Goal: Task Accomplishment & Management: Manage account settings

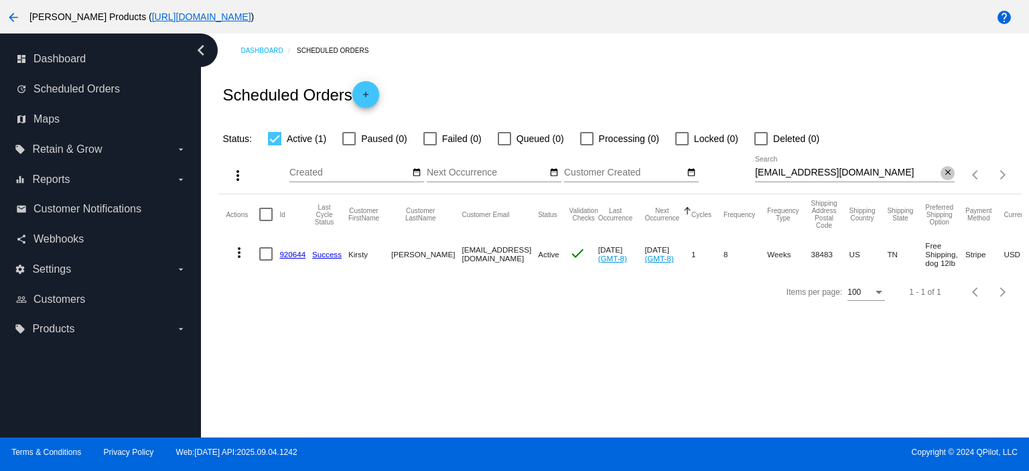
click at [948, 175] on mat-icon "close" at bounding box center [947, 172] width 9 height 11
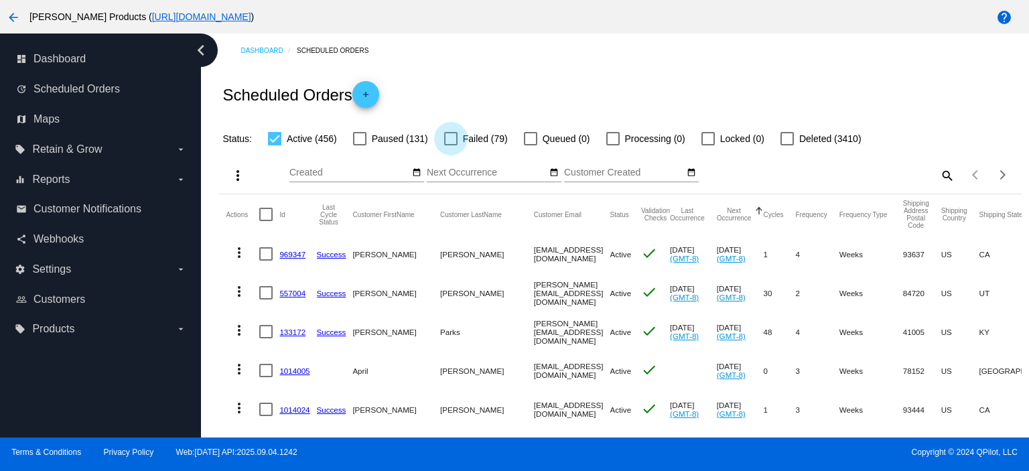
click at [453, 138] on div at bounding box center [450, 138] width 13 height 13
click at [451, 145] on input "Failed (79)" at bounding box center [450, 145] width 1 height 1
checkbox input "true"
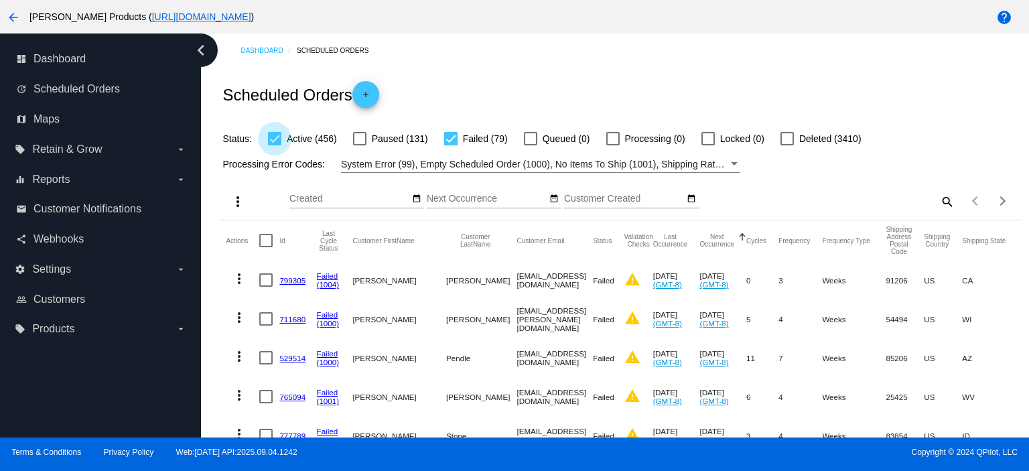
click at [277, 139] on div at bounding box center [274, 138] width 13 height 13
click at [275, 145] on input "Active (456)" at bounding box center [274, 145] width 1 height 1
checkbox input "false"
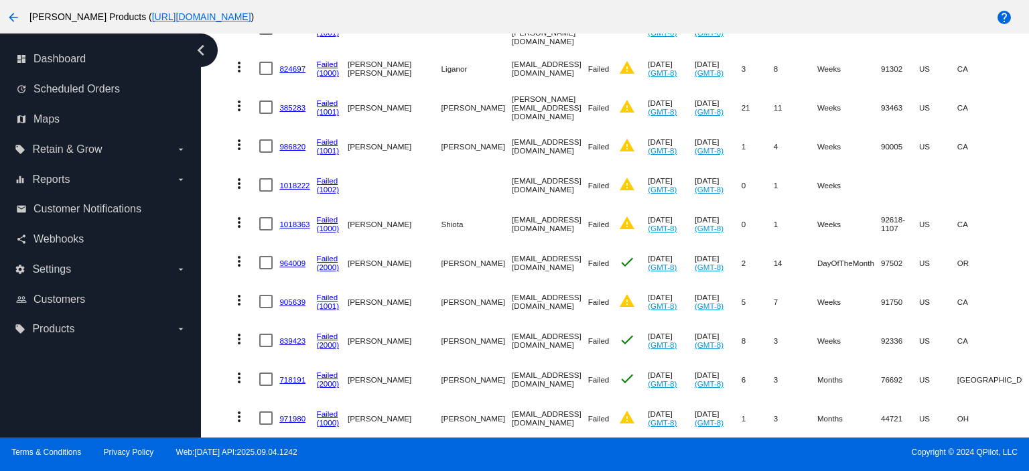
scroll to position [2941, 0]
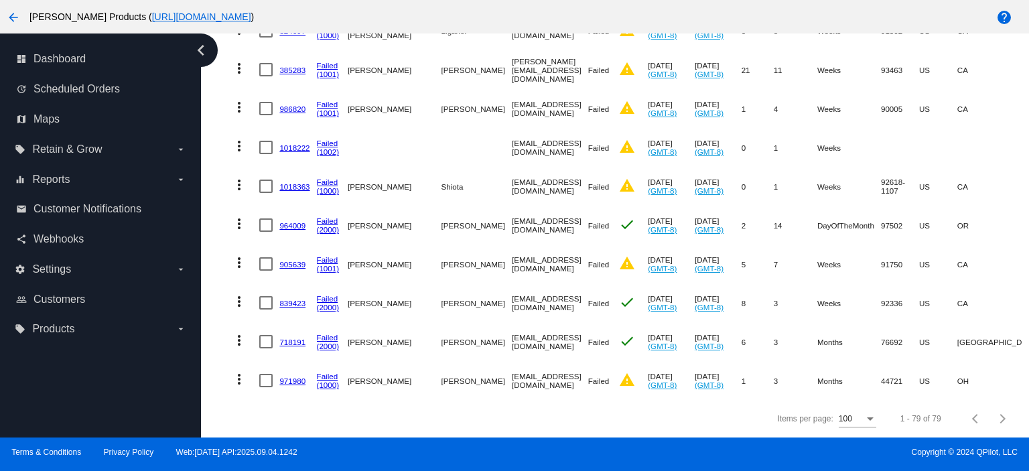
click at [283, 221] on link "964009" at bounding box center [292, 225] width 26 height 9
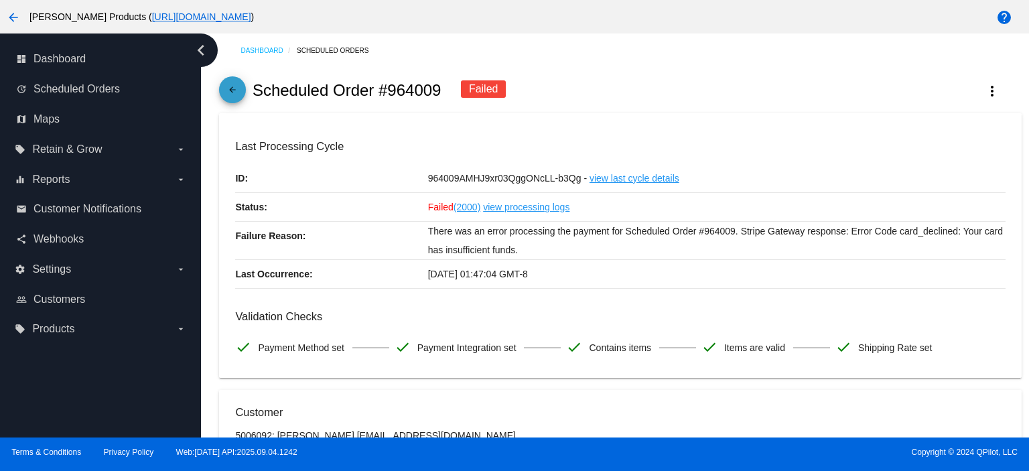
click at [232, 90] on mat-icon "arrow_back" at bounding box center [232, 93] width 16 height 16
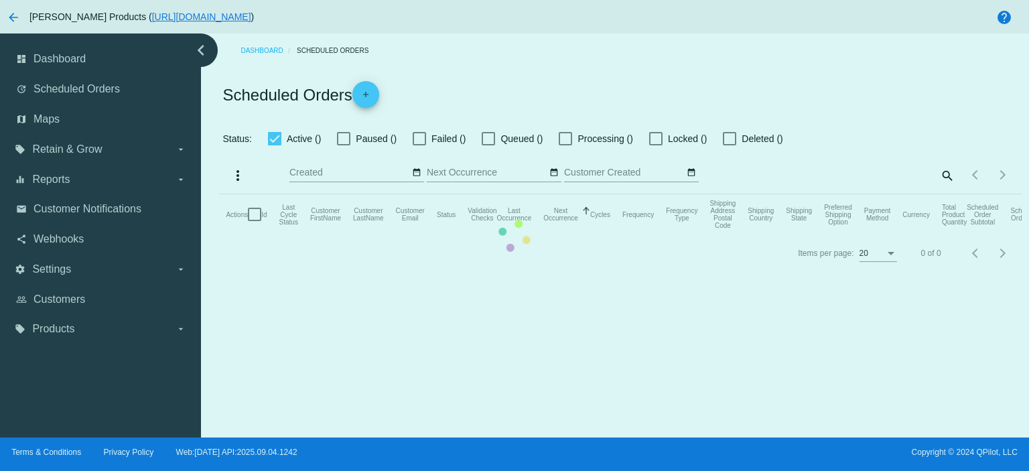
checkbox input "false"
checkbox input "true"
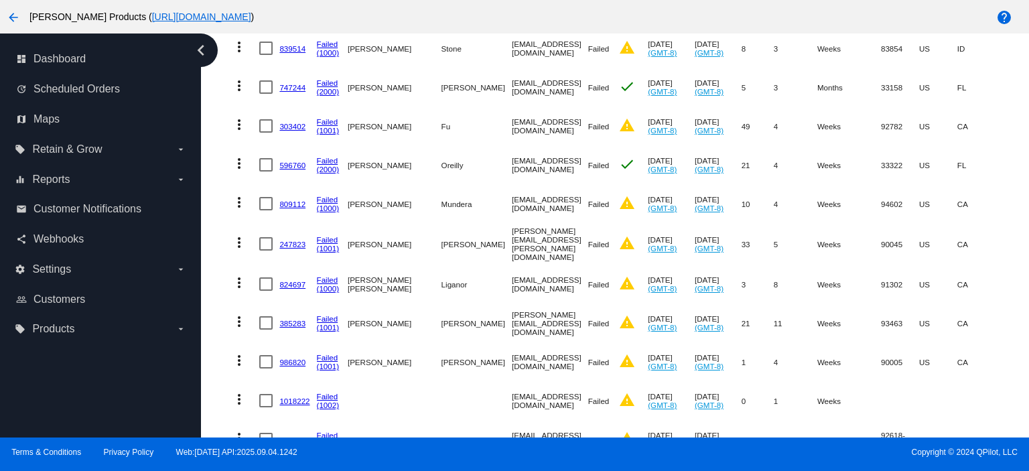
scroll to position [2768, 0]
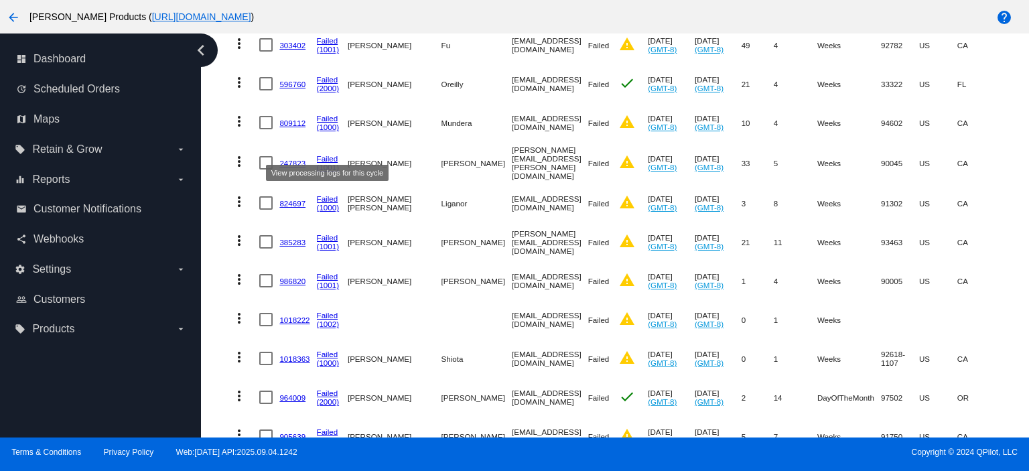
click at [322, 154] on link "Failed" at bounding box center [327, 158] width 21 height 9
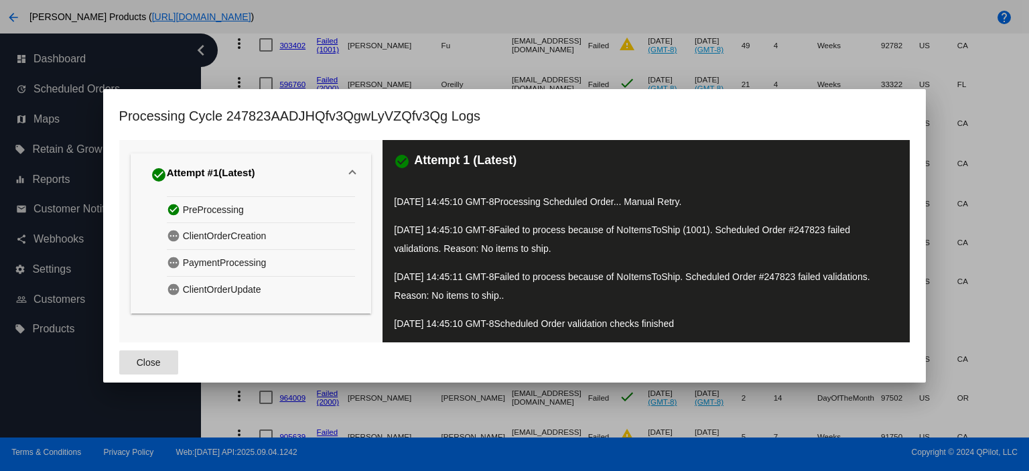
click at [156, 358] on span "Close" at bounding box center [149, 362] width 24 height 11
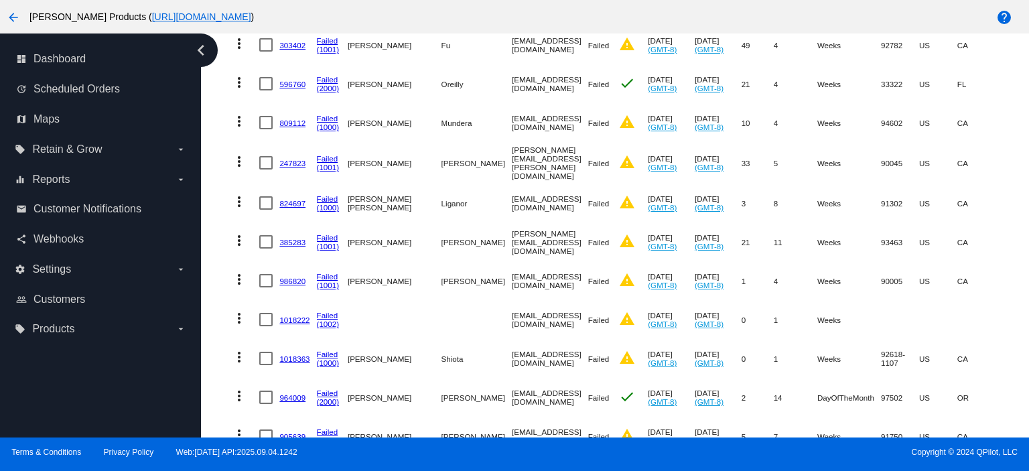
click at [297, 159] on link "247823" at bounding box center [292, 163] width 26 height 9
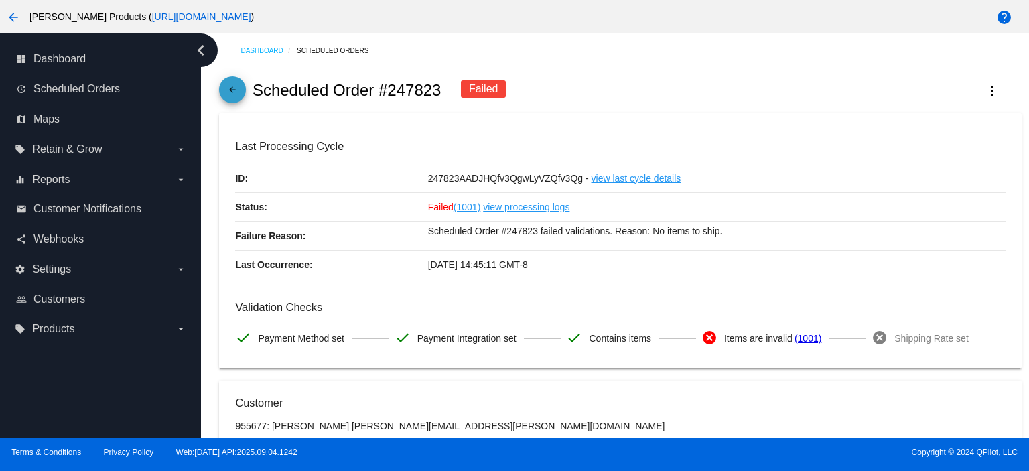
click at [238, 91] on mat-icon "arrow_back" at bounding box center [232, 93] width 16 height 16
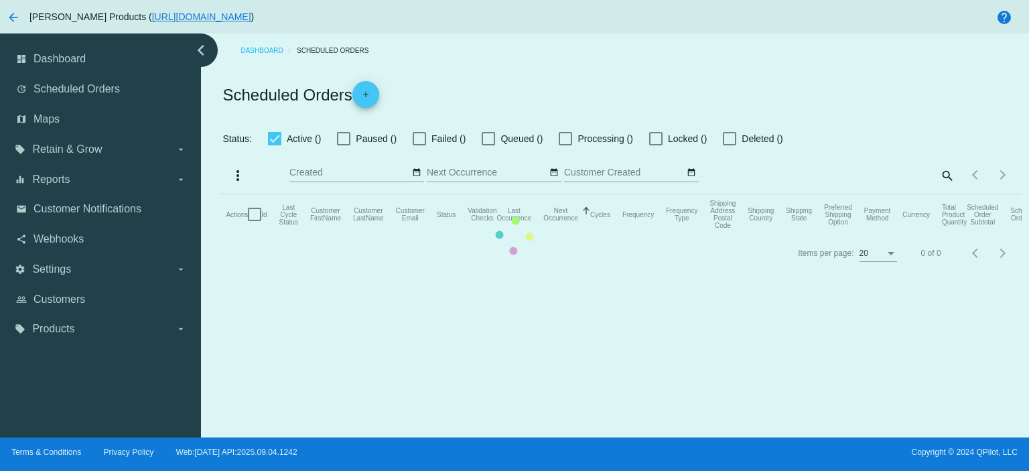
checkbox input "false"
checkbox input "true"
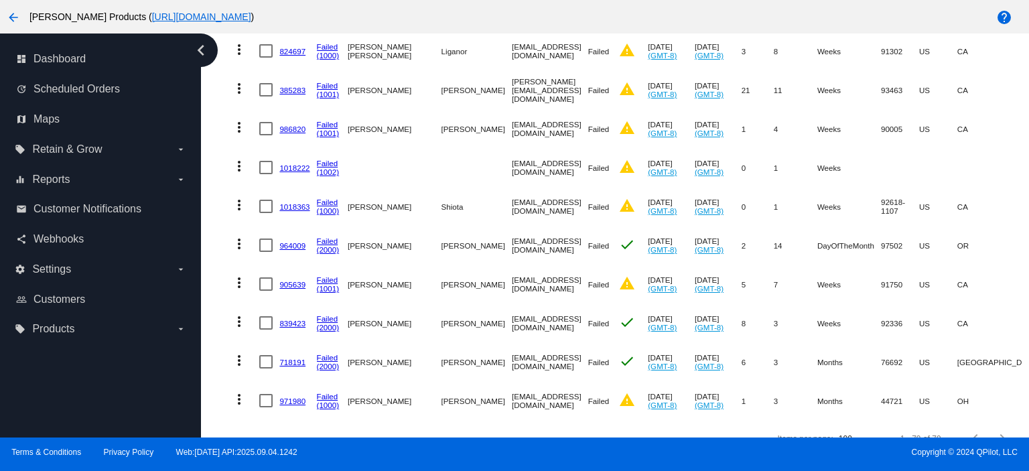
scroll to position [2941, 0]
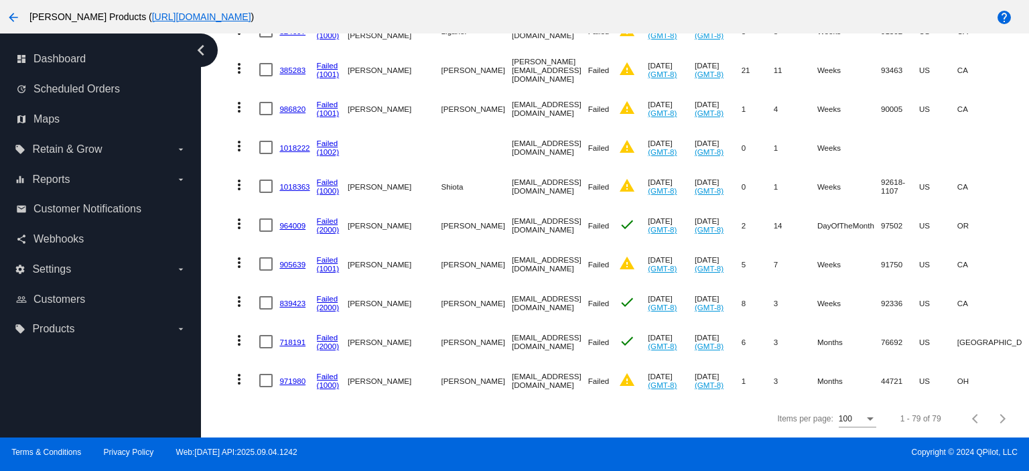
click at [297, 260] on link "905639" at bounding box center [292, 264] width 26 height 9
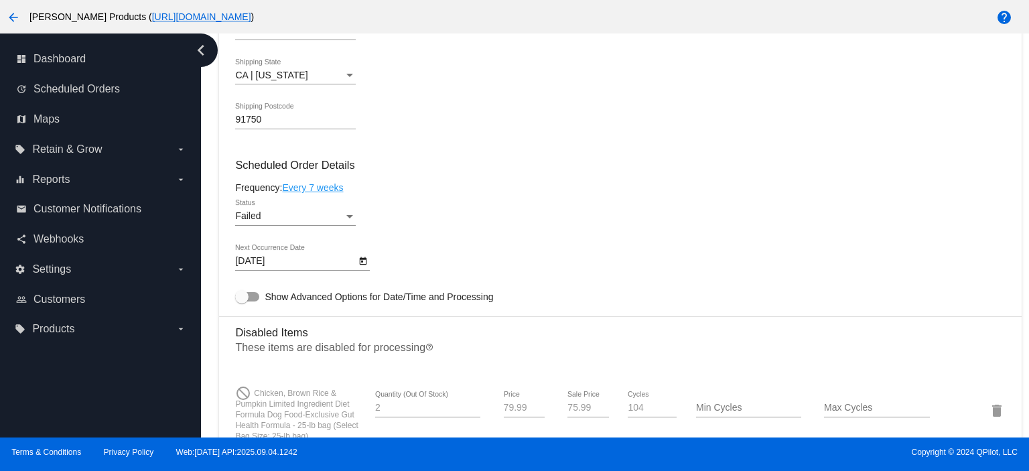
scroll to position [804, 0]
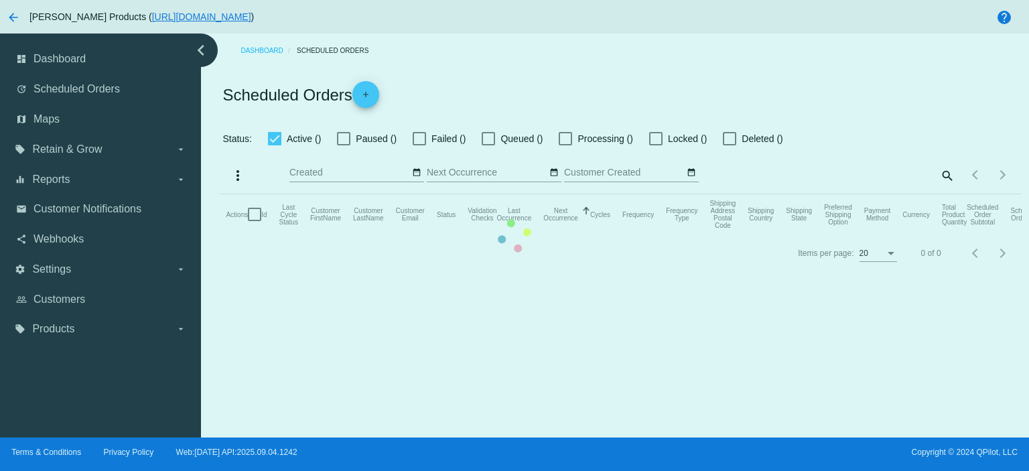
checkbox input "false"
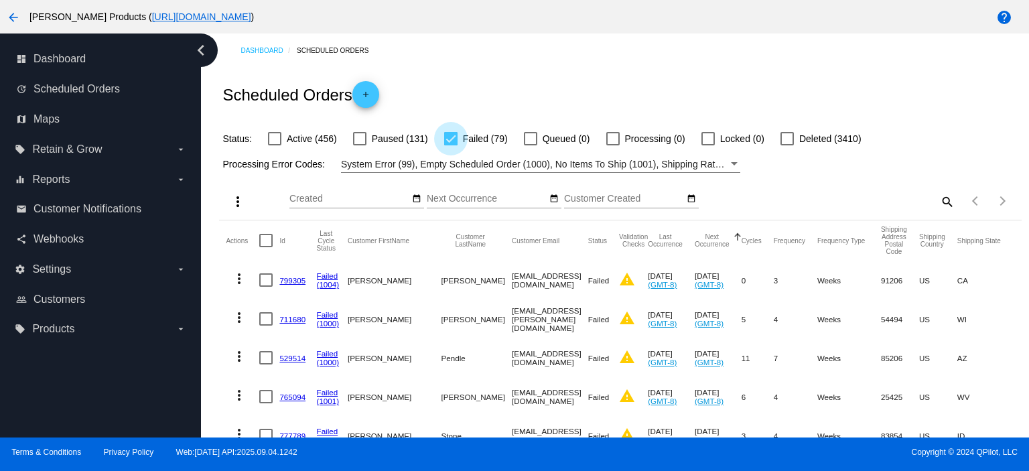
click at [445, 139] on div at bounding box center [450, 138] width 13 height 13
click at [450, 145] on input "Failed (79)" at bounding box center [450, 145] width 1 height 1
checkbox input "false"
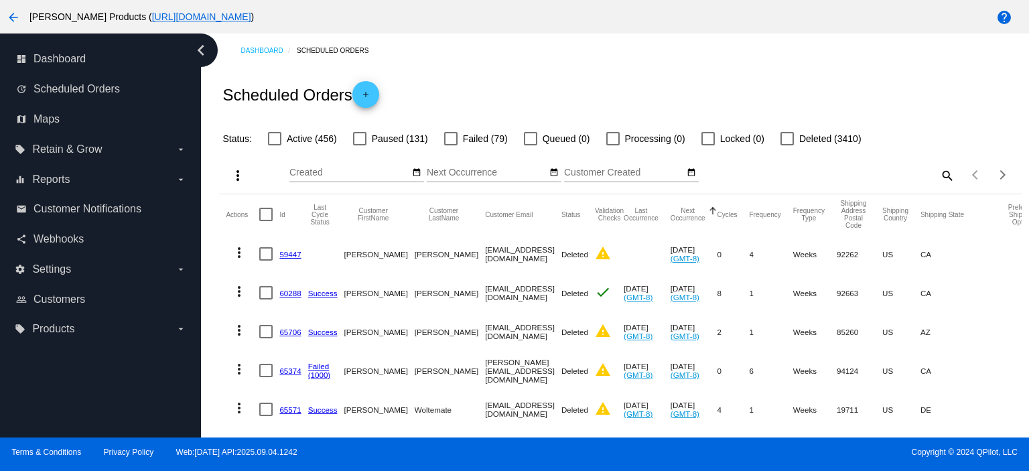
click at [275, 139] on div at bounding box center [274, 138] width 13 height 13
click at [275, 145] on input "Active (456)" at bounding box center [274, 145] width 1 height 1
checkbox input "true"
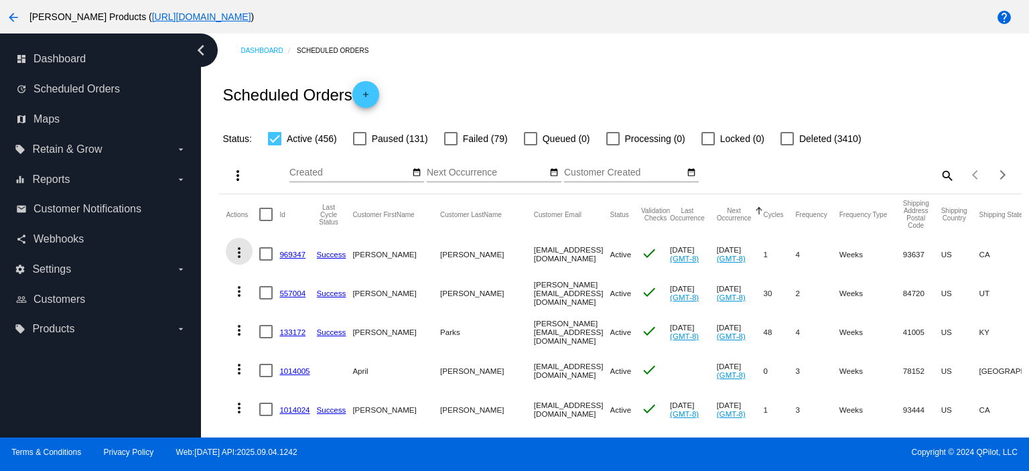
click at [234, 248] on mat-icon "more_vert" at bounding box center [239, 252] width 16 height 16
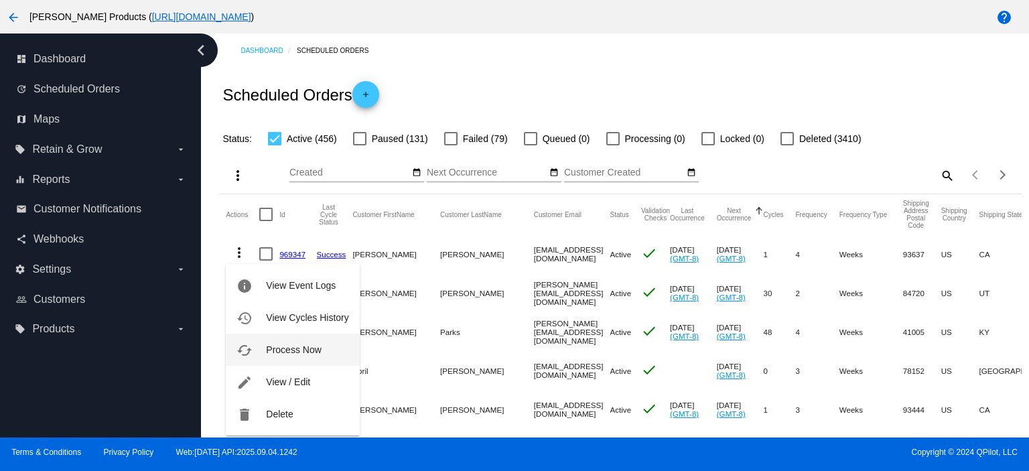
click at [284, 348] on span "Process Now" at bounding box center [293, 349] width 55 height 11
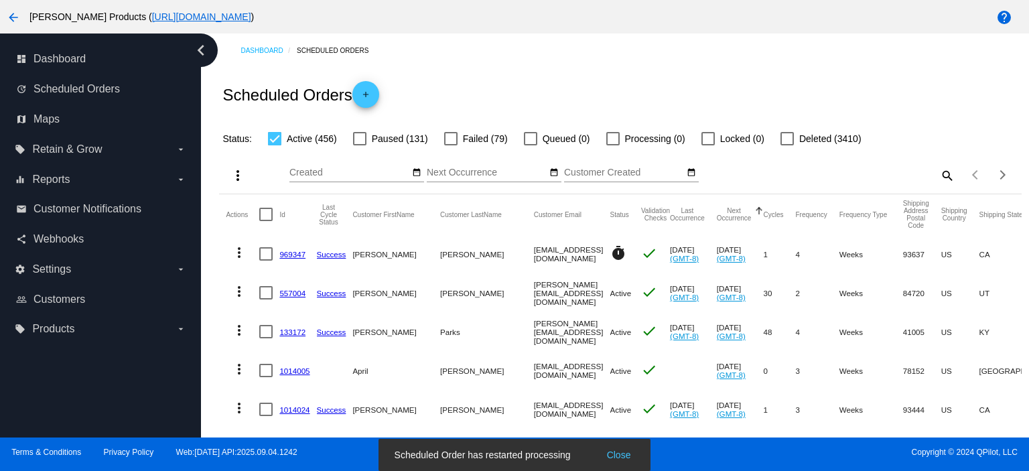
click at [299, 291] on link "557004" at bounding box center [292, 293] width 26 height 9
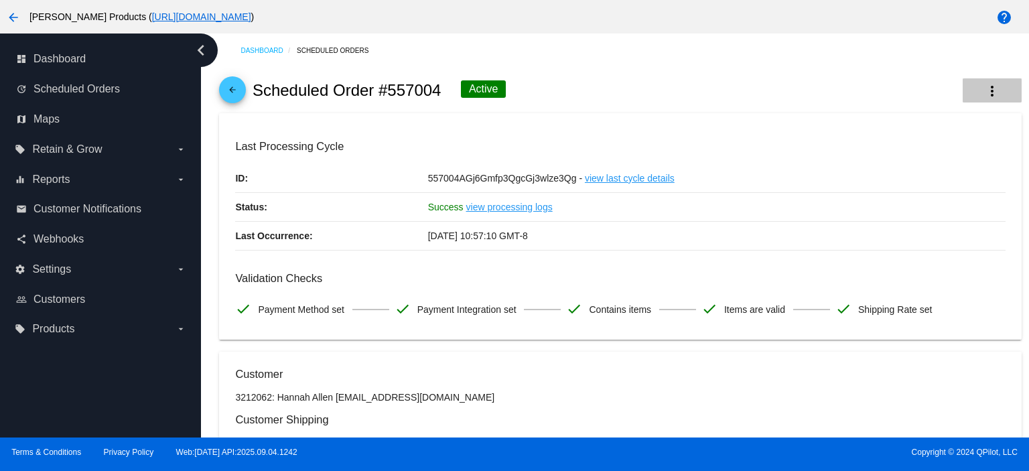
click at [984, 85] on mat-icon "more_vert" at bounding box center [992, 91] width 16 height 16
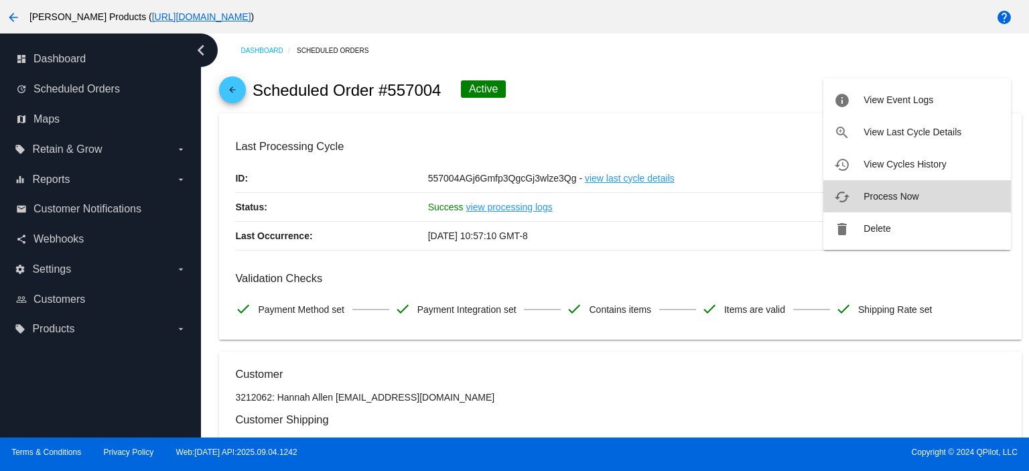
click at [927, 198] on button "cached Process Now" at bounding box center [917, 196] width 188 height 32
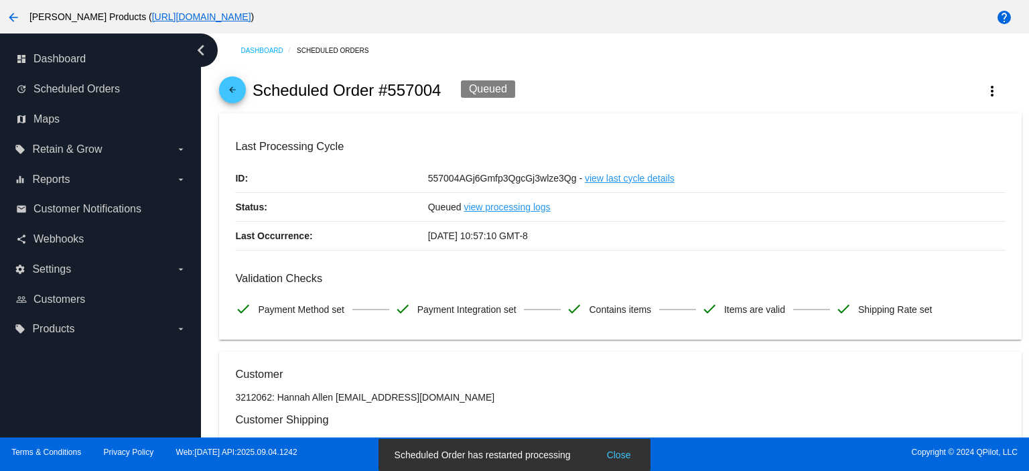
click at [233, 88] on mat-icon "arrow_back" at bounding box center [232, 93] width 16 height 16
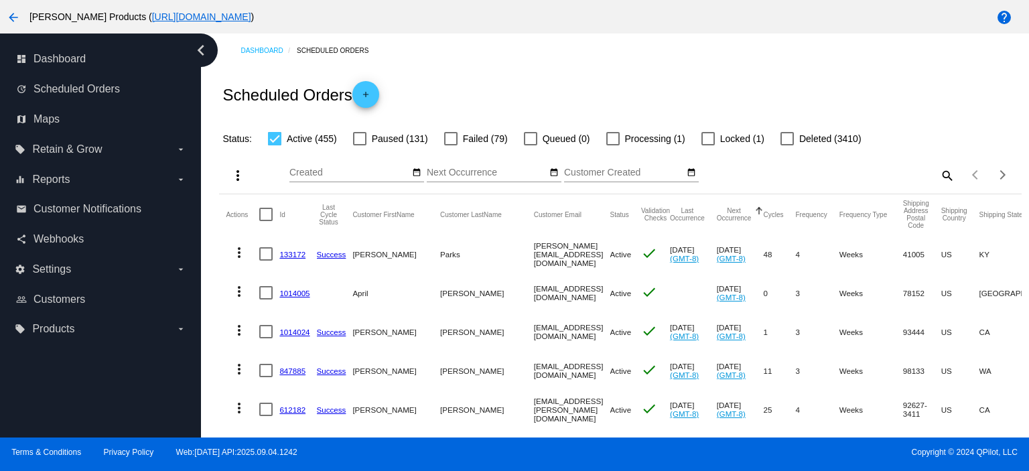
click at [239, 249] on mat-icon "more_vert" at bounding box center [239, 252] width 16 height 16
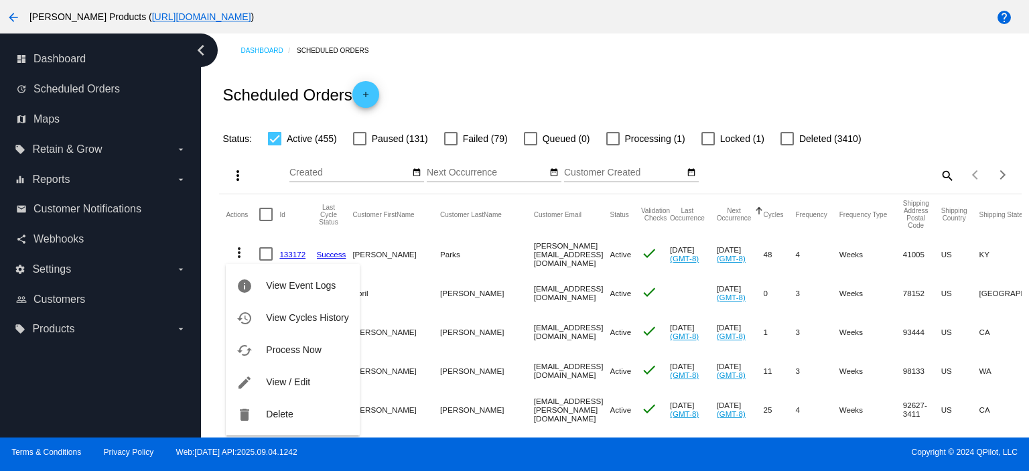
click at [285, 352] on span "Process Now" at bounding box center [293, 349] width 55 height 11
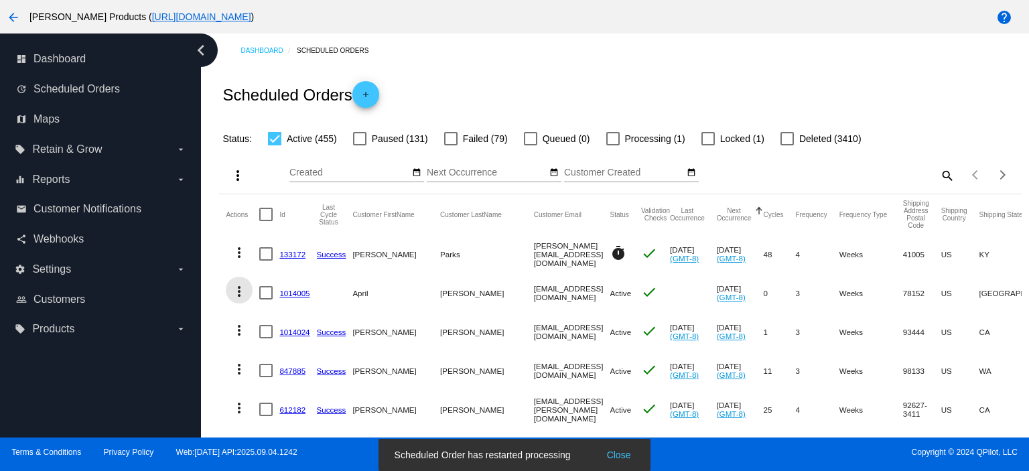
click at [244, 293] on mat-icon "more_vert" at bounding box center [239, 291] width 16 height 16
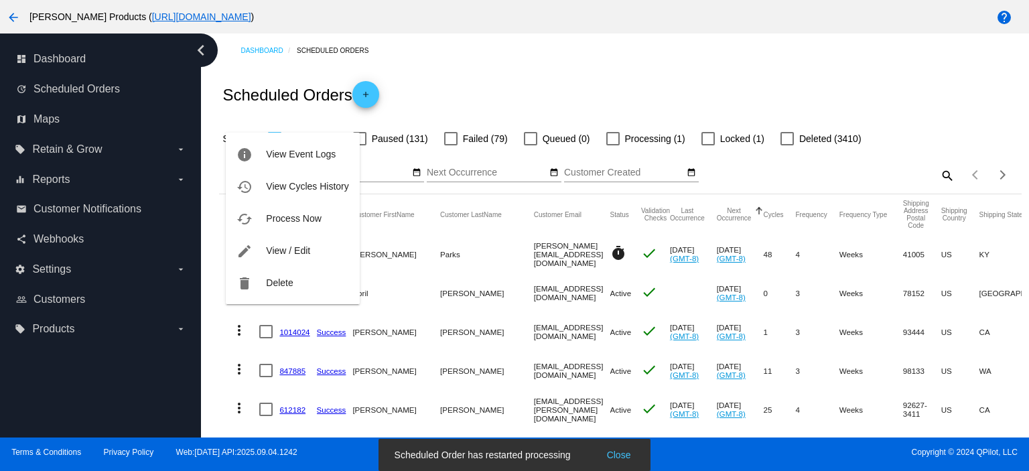
click at [295, 219] on span "Process Now" at bounding box center [293, 218] width 55 height 11
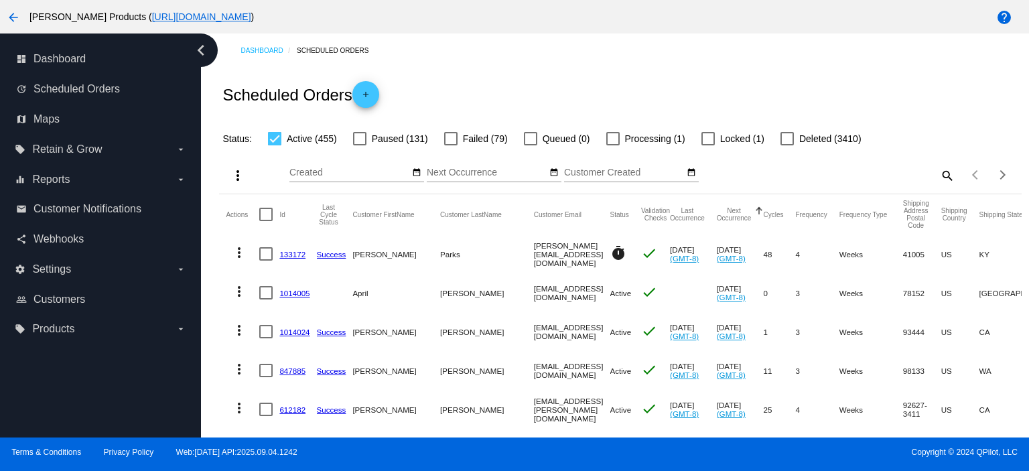
click at [237, 330] on mat-icon "more_vert" at bounding box center [239, 330] width 16 height 16
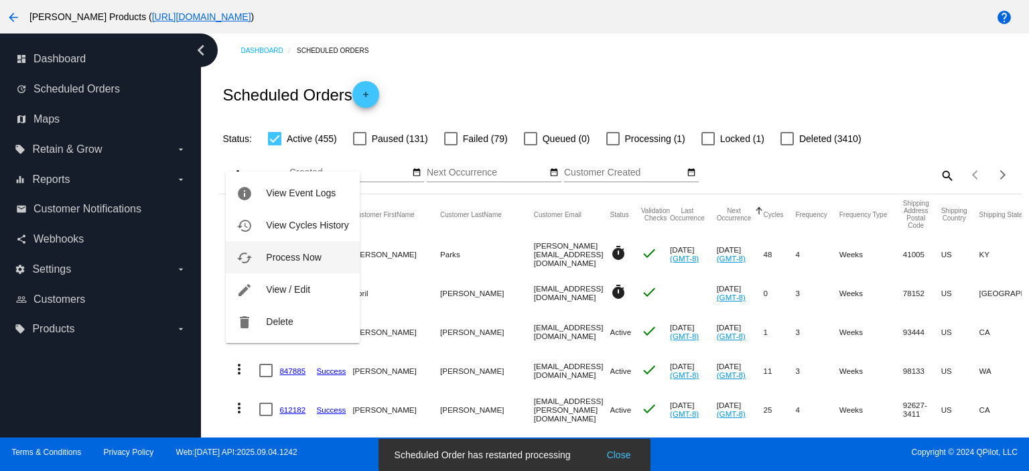
click at [294, 258] on span "Process Now" at bounding box center [293, 257] width 55 height 11
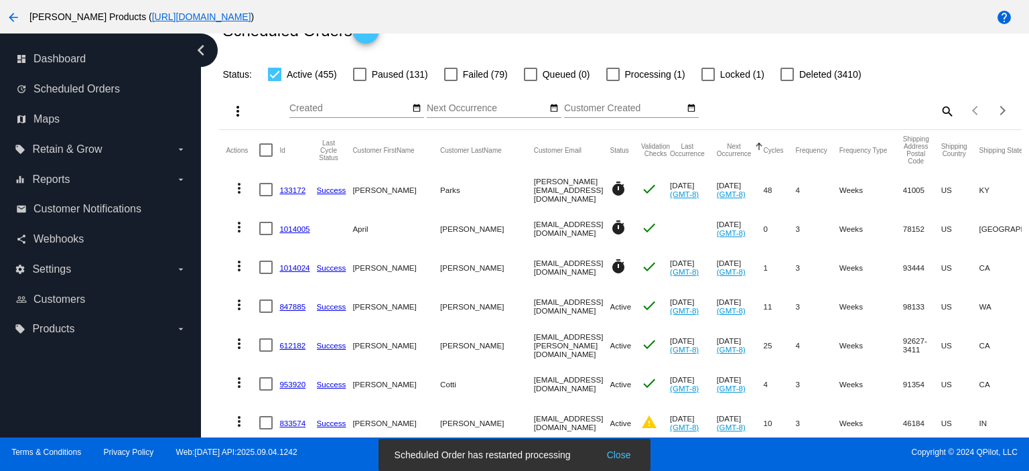
scroll to position [89, 0]
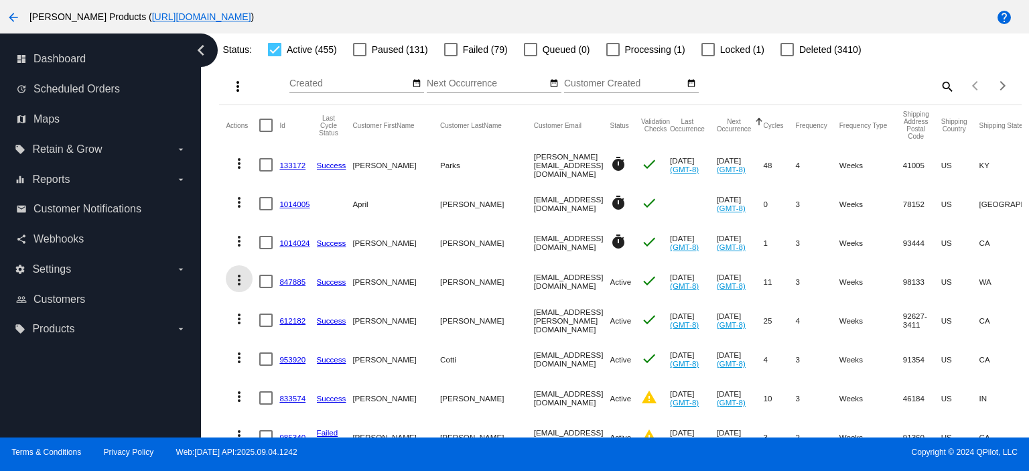
click at [238, 279] on mat-icon "more_vert" at bounding box center [239, 280] width 16 height 16
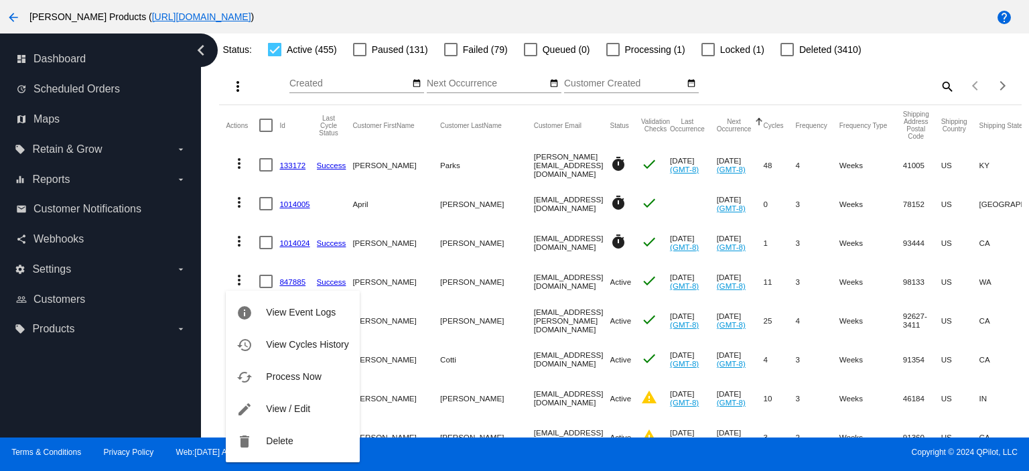
click at [296, 377] on span "Process Now" at bounding box center [293, 376] width 55 height 11
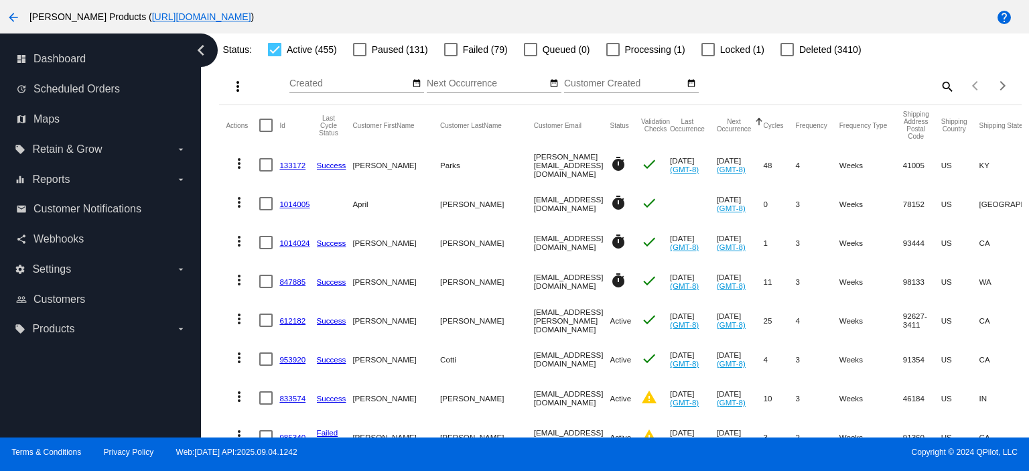
click at [240, 318] on mat-icon "more_vert" at bounding box center [239, 319] width 16 height 16
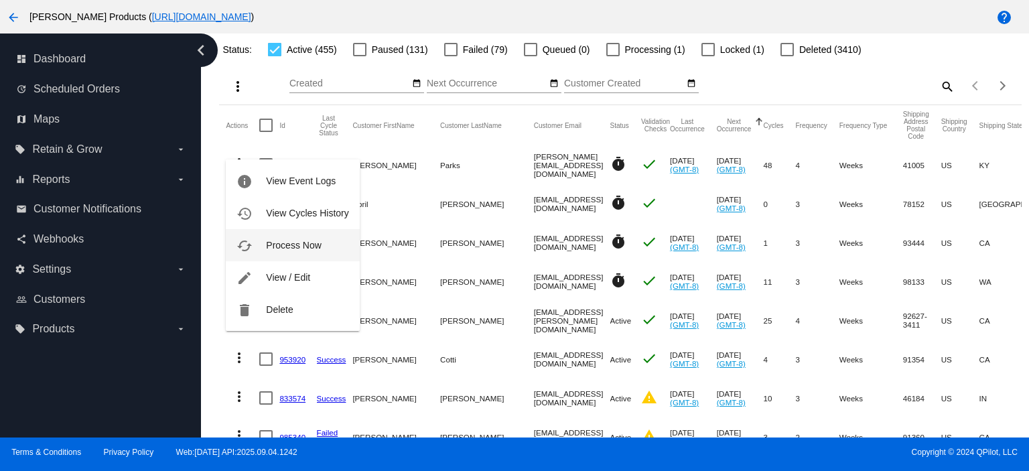
click at [281, 246] on span "Process Now" at bounding box center [293, 245] width 55 height 11
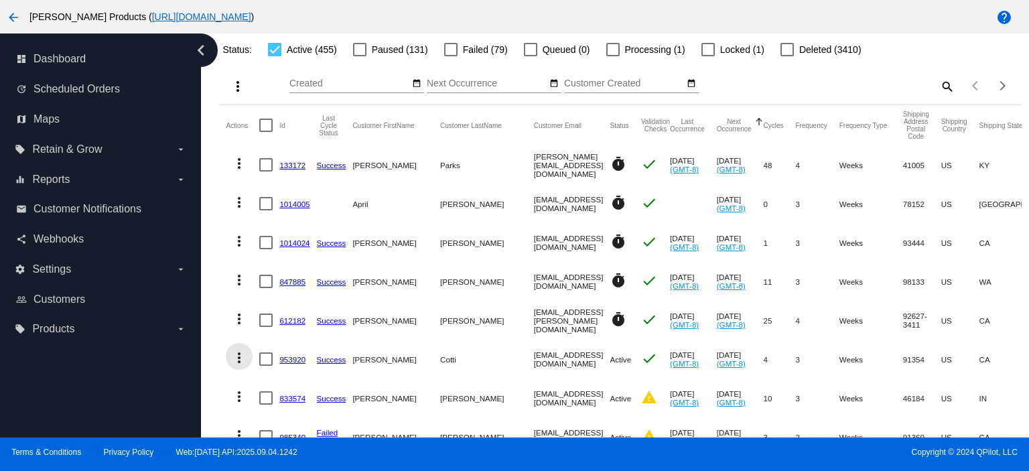
click at [240, 354] on mat-icon "more_vert" at bounding box center [239, 358] width 16 height 16
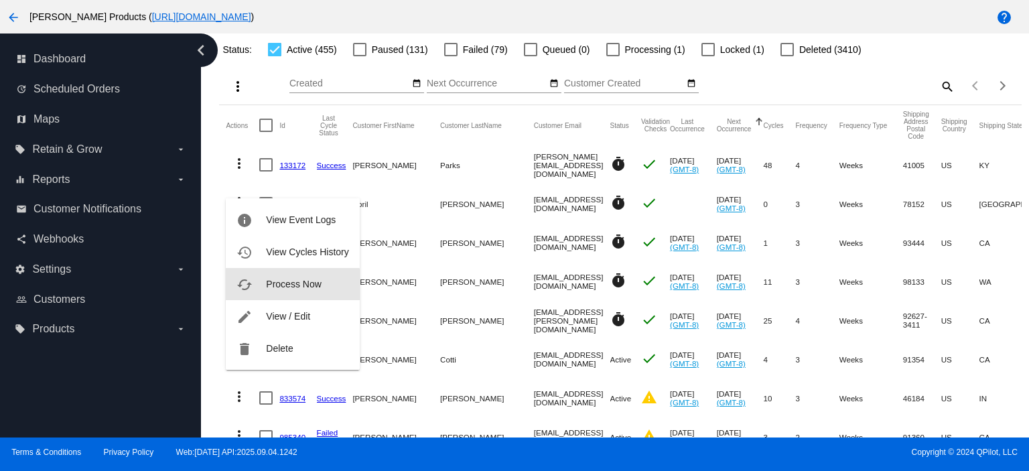
click at [279, 287] on span "Process Now" at bounding box center [293, 284] width 55 height 11
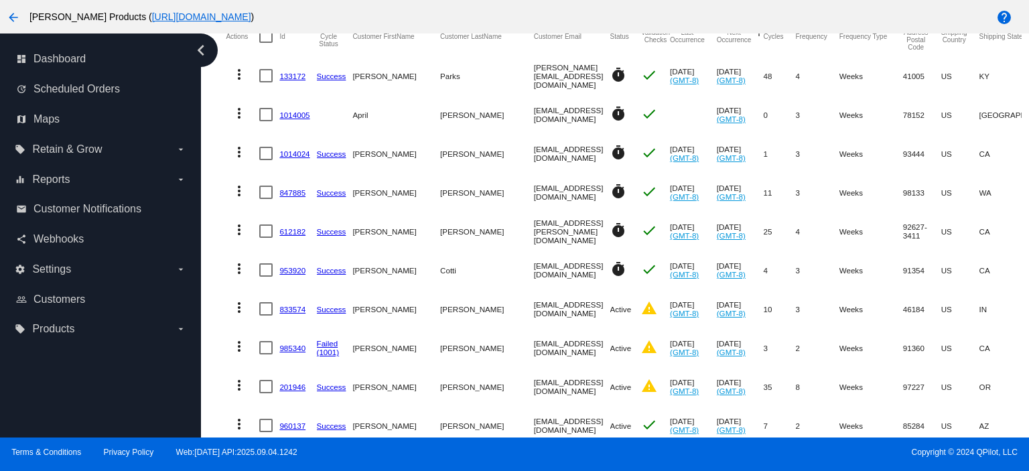
scroll to position [268, 0]
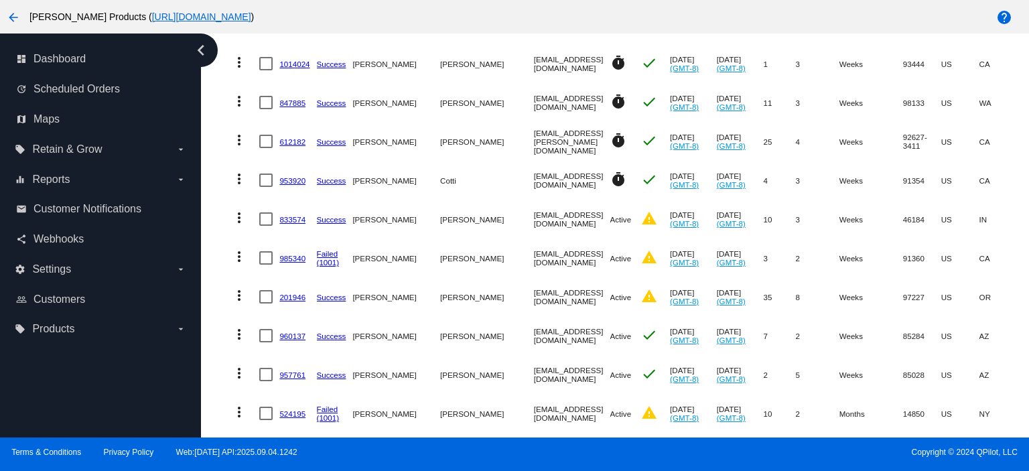
click at [285, 216] on link "833574" at bounding box center [292, 219] width 26 height 9
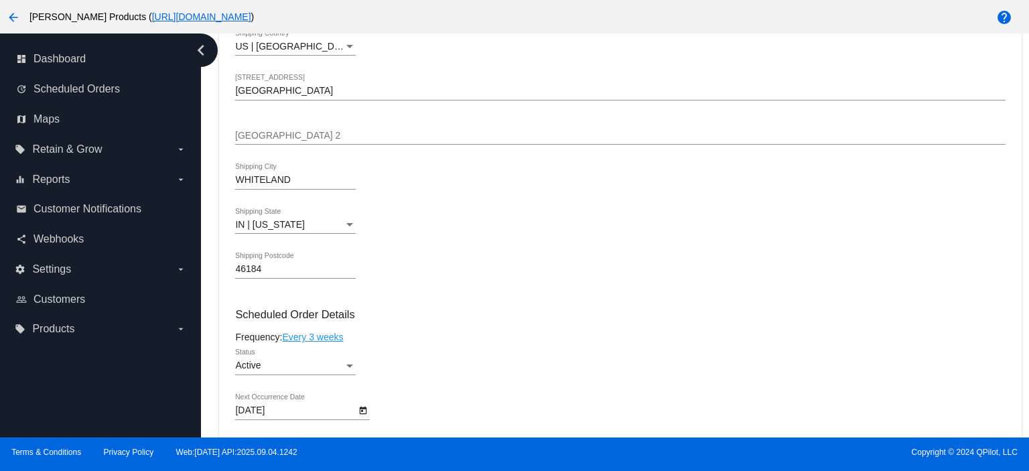
scroll to position [625, 0]
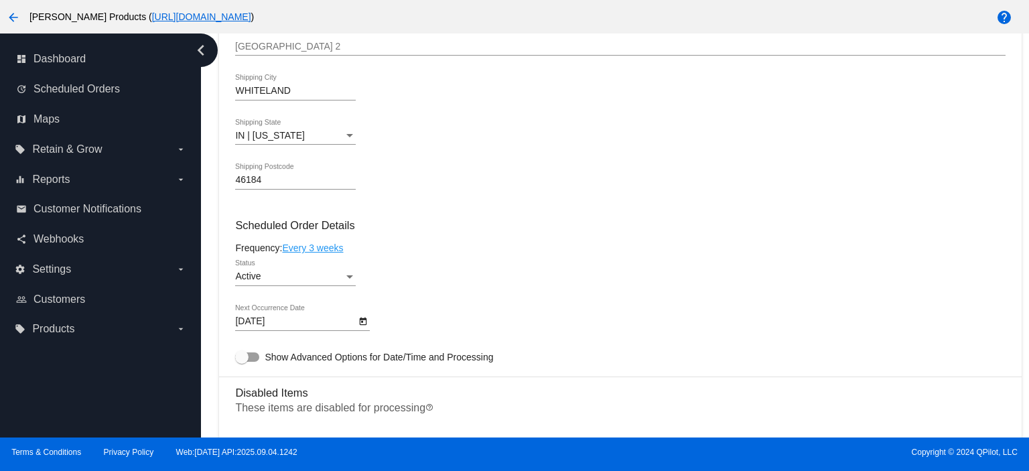
click at [254, 322] on body "arrow_back [PERSON_NAME] Products ( [URL][DOMAIN_NAME] ) help dashboard Dashboa…" at bounding box center [514, 235] width 1029 height 471
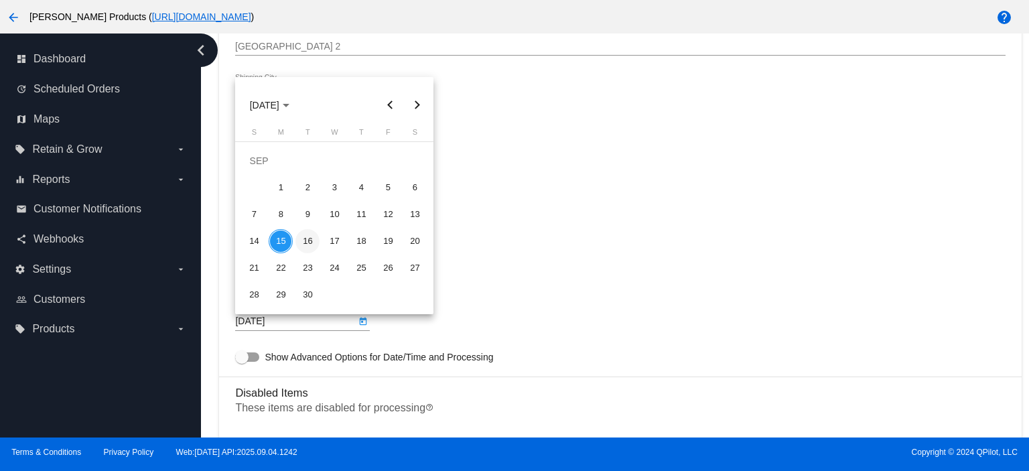
click at [297, 238] on div "16" at bounding box center [307, 241] width 24 height 24
type input "[DATE]"
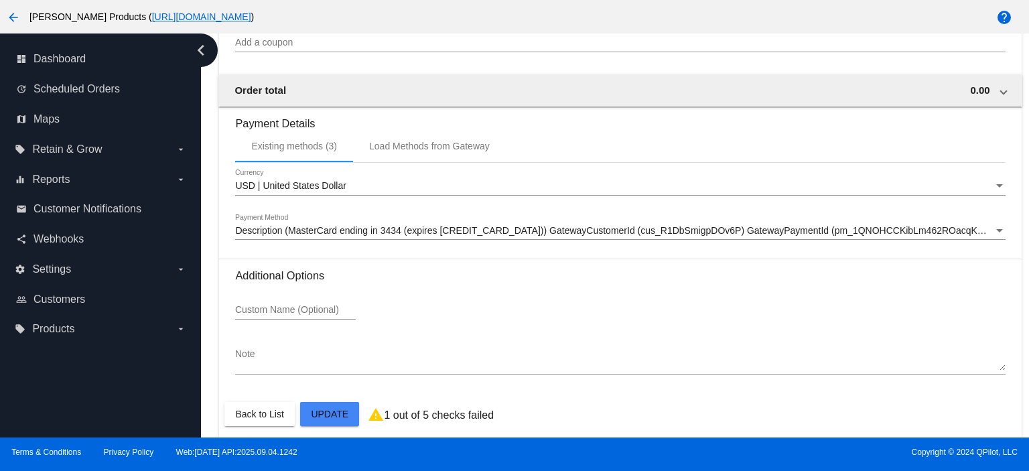
scroll to position [1388, 0]
